Goal: Transaction & Acquisition: Download file/media

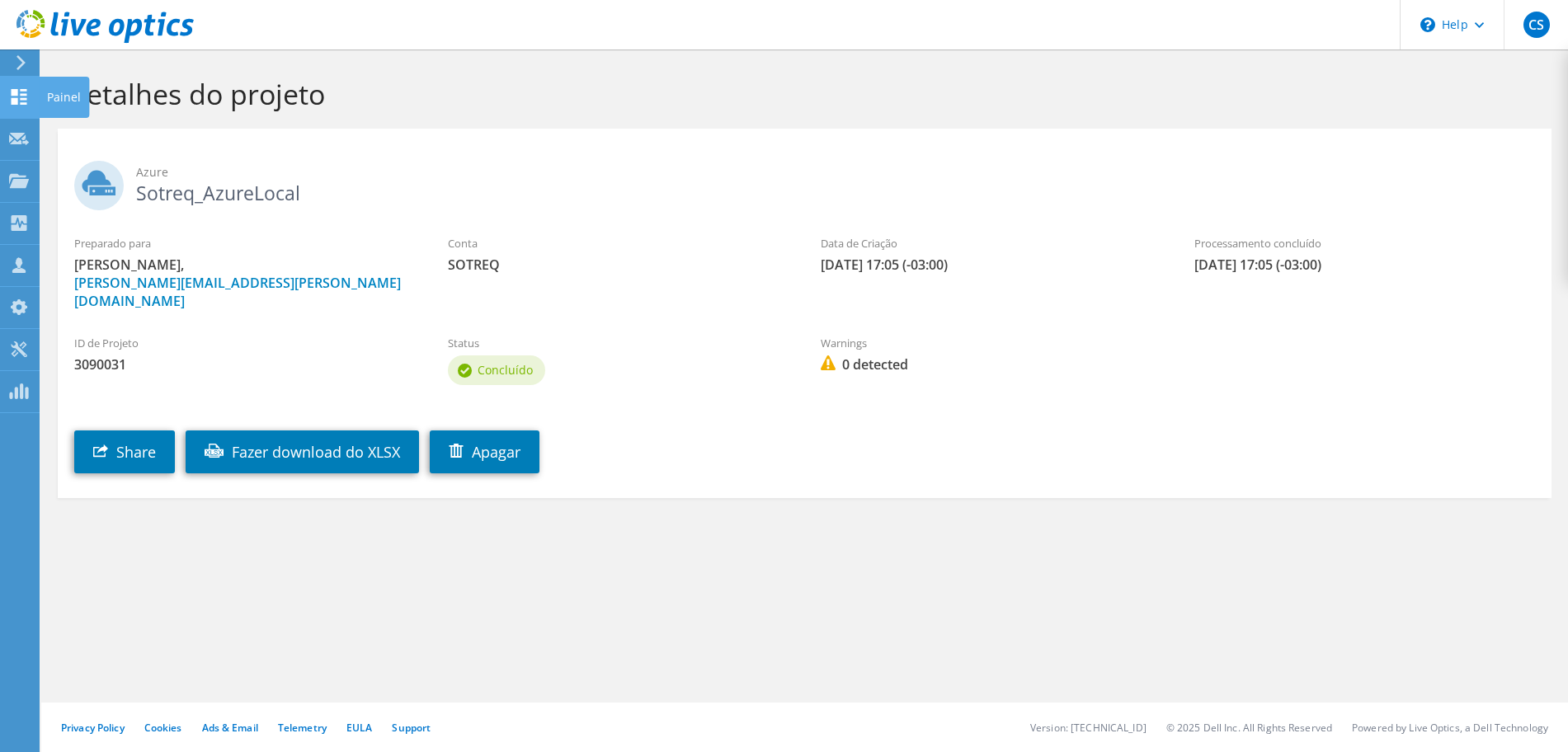
click at [23, 92] on icon at bounding box center [19, 97] width 20 height 16
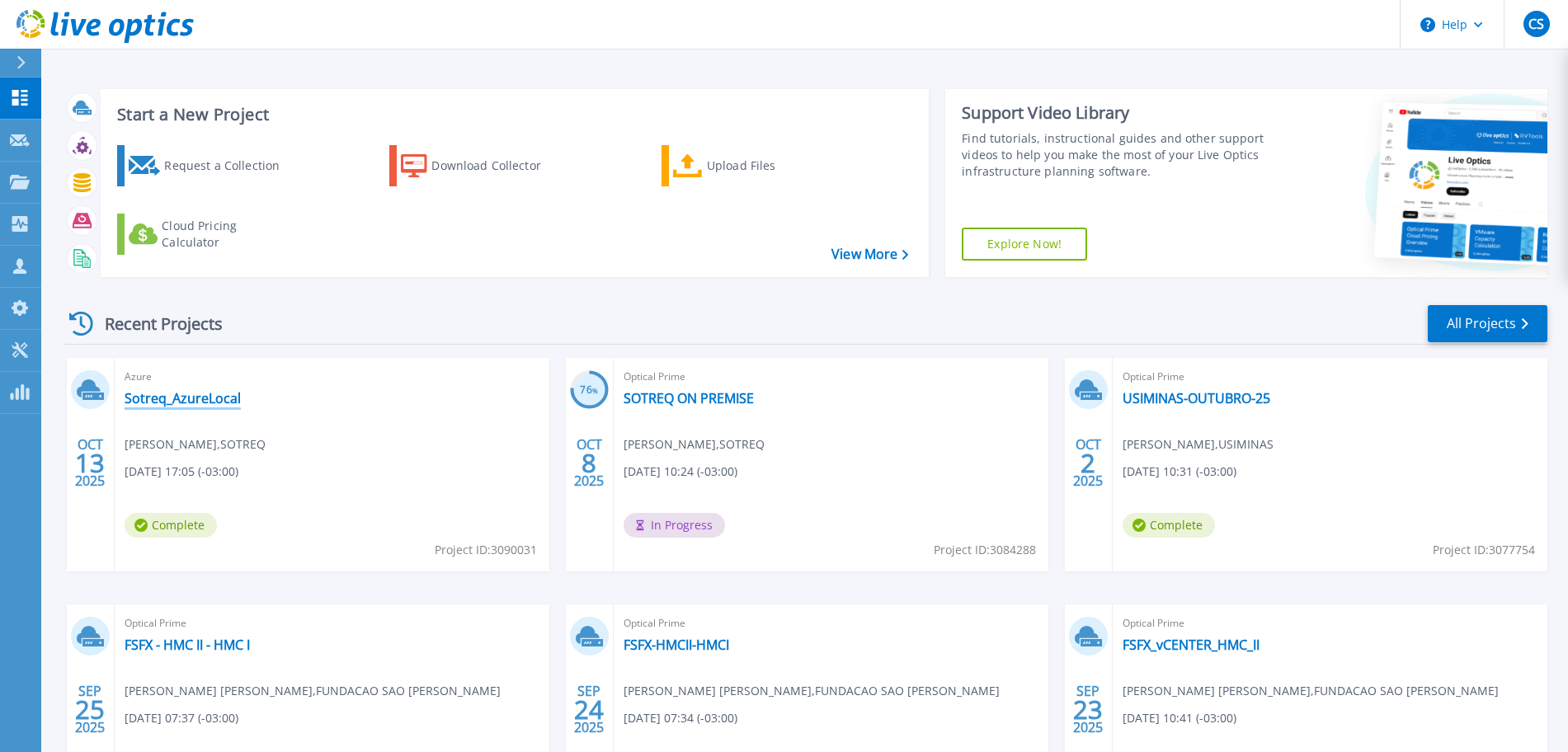
click at [182, 395] on link "Sotreq_AzureLocal" at bounding box center [183, 398] width 116 height 17
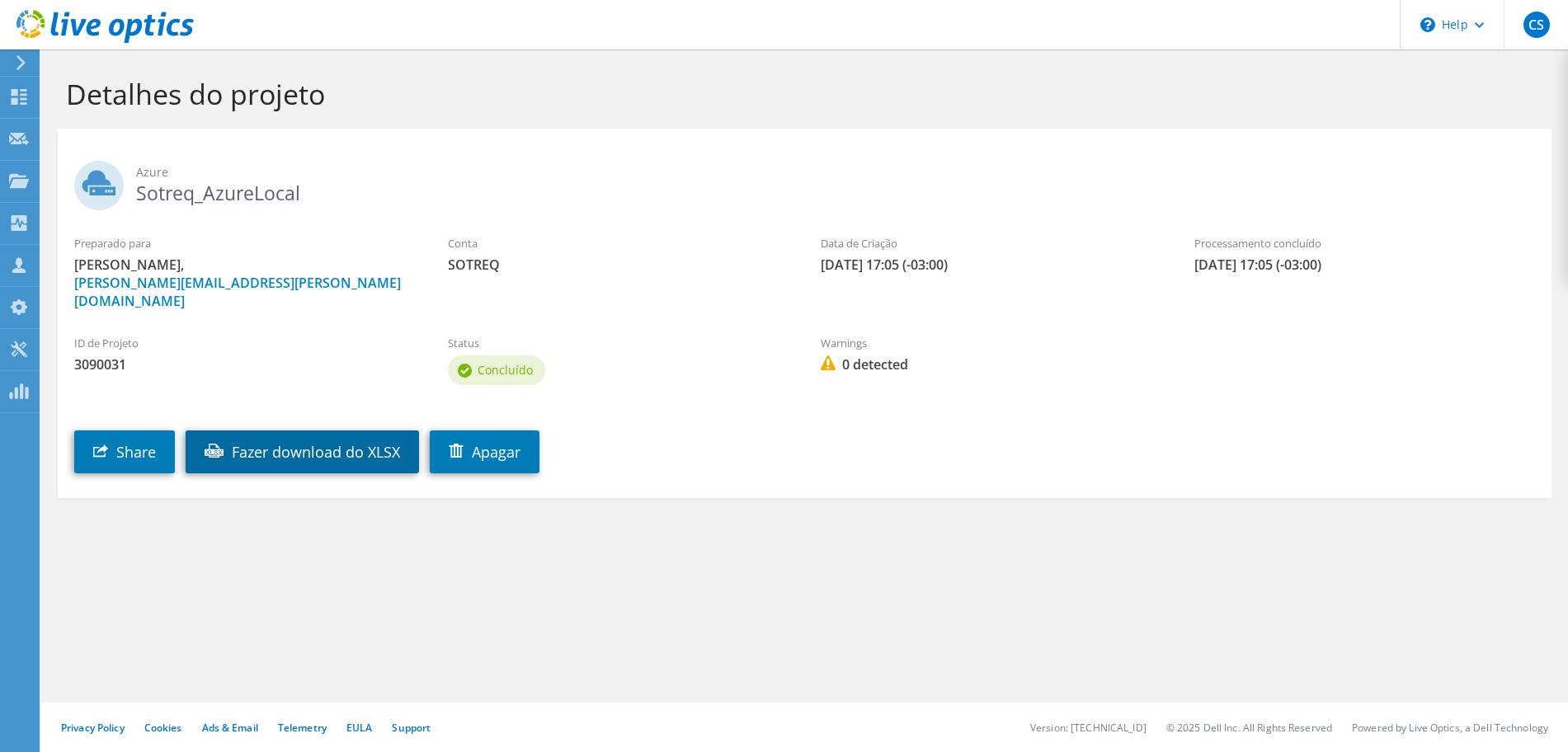
click at [364, 433] on link "Fazer download do XLSX" at bounding box center [303, 451] width 234 height 43
